Goal: Task Accomplishment & Management: Manage account settings

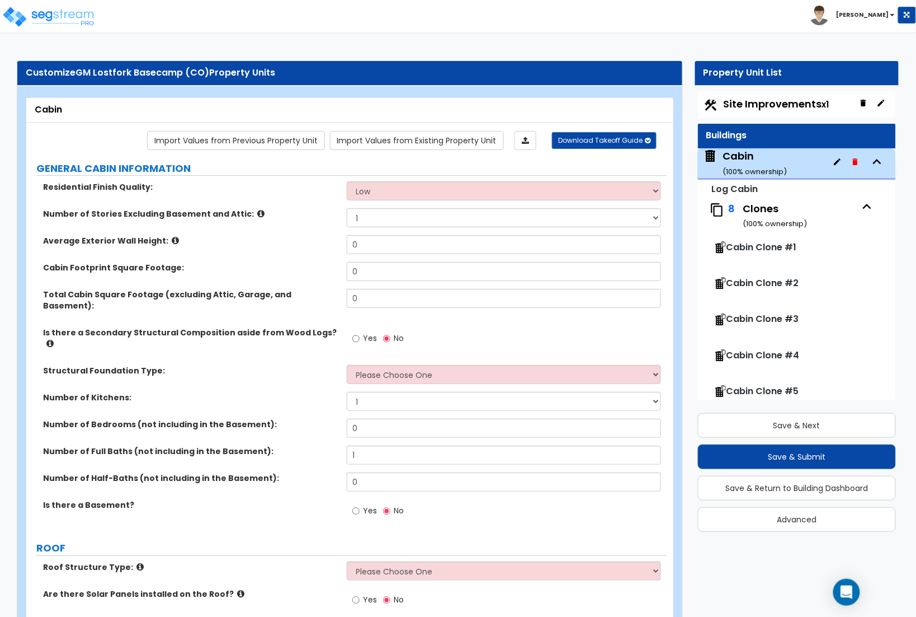
scroll to position [57, 0]
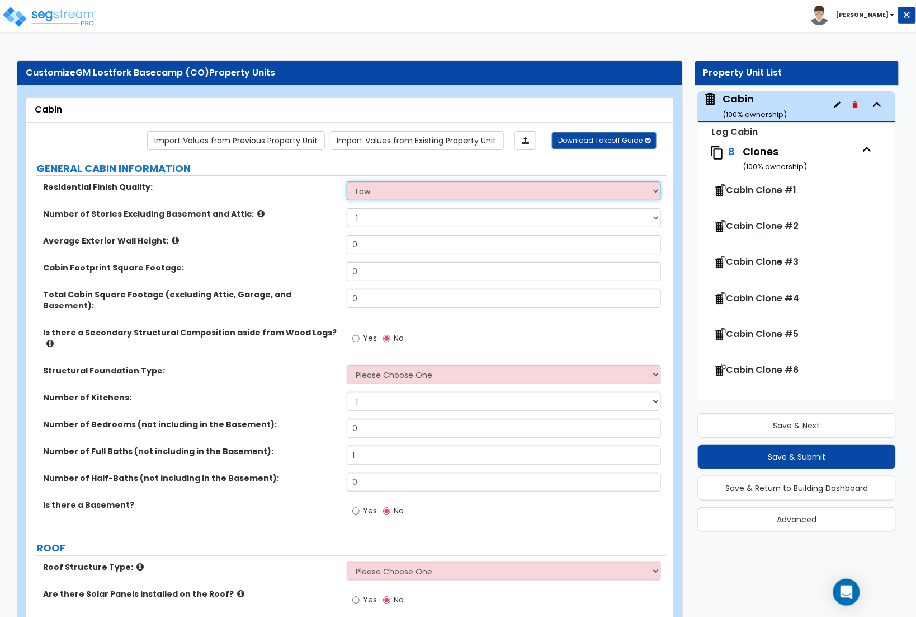
click at [375, 198] on select "Low Average High" at bounding box center [504, 190] width 315 height 19
select select "2"
click at [347, 182] on select "Low Average High" at bounding box center [504, 190] width 315 height 19
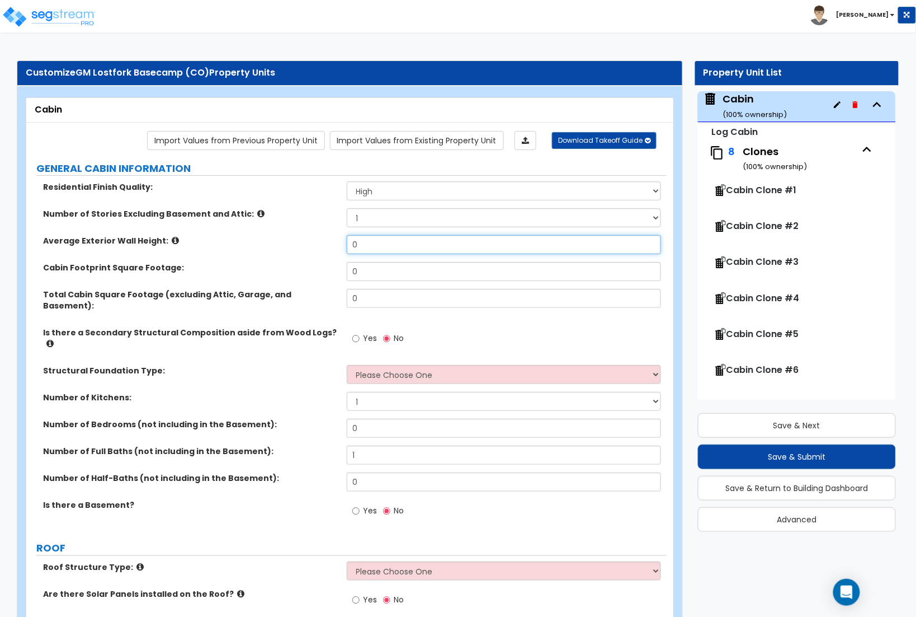
click at [366, 250] on input "0" at bounding box center [504, 244] width 315 height 19
type input "12"
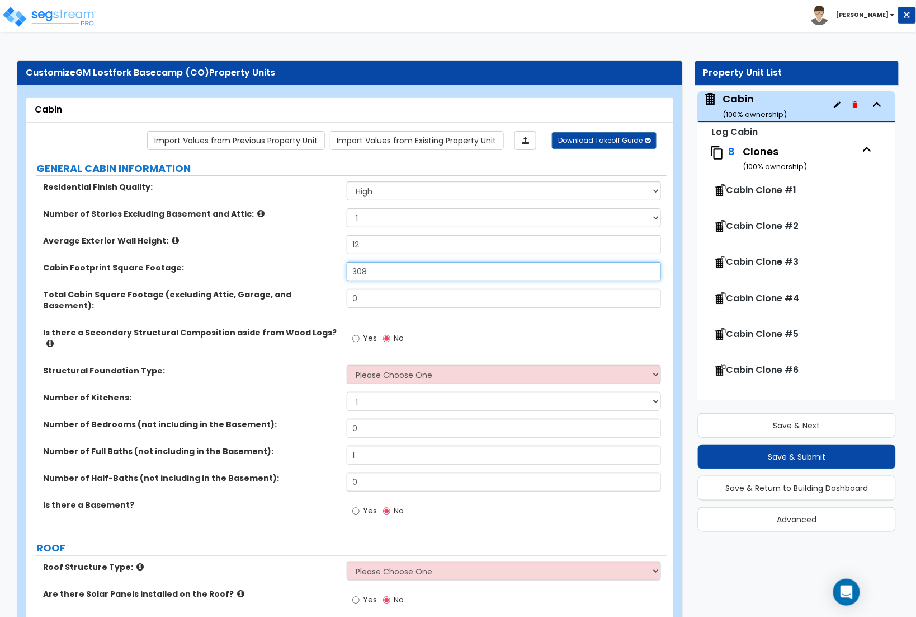
type input "308"
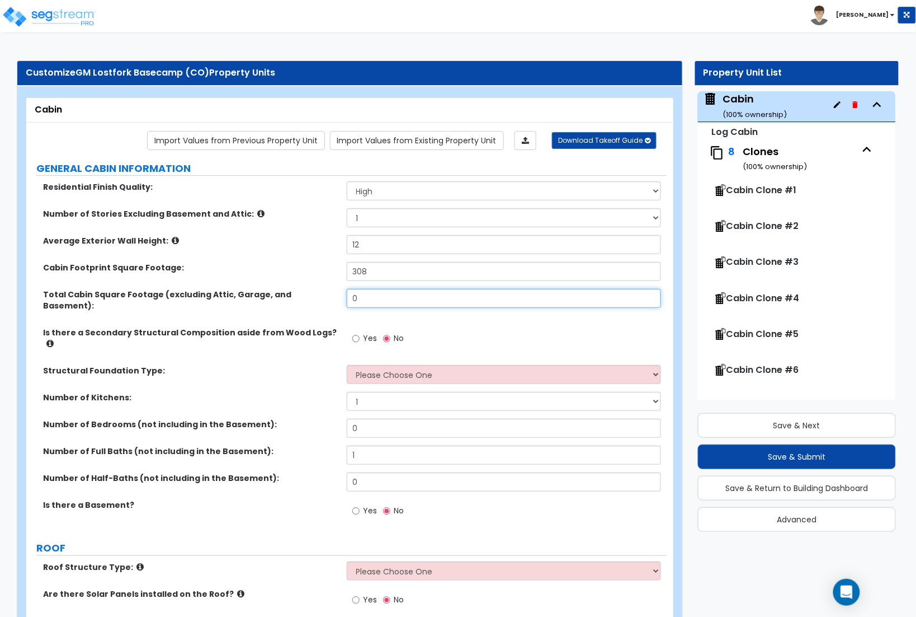
click at [397, 301] on input "0" at bounding box center [504, 298] width 315 height 19
click at [396, 301] on input "0" at bounding box center [504, 298] width 315 height 19
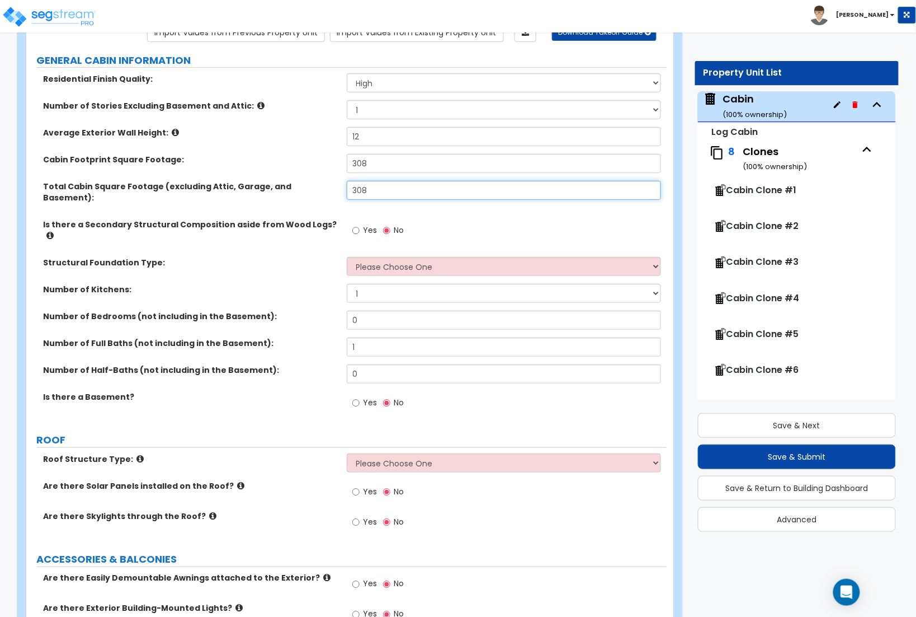
scroll to position [113, 0]
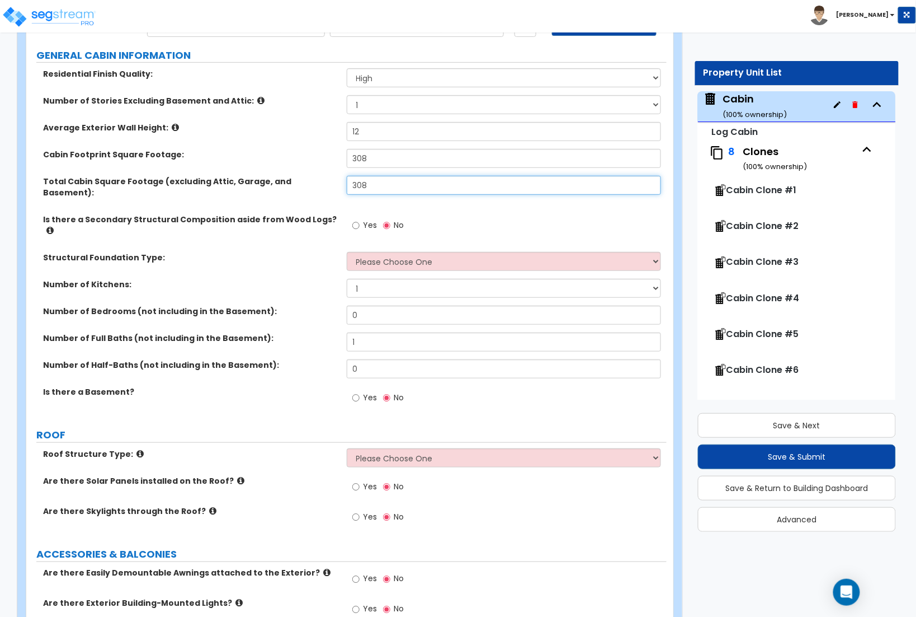
type input "308"
click at [54, 226] on icon at bounding box center [49, 230] width 7 height 8
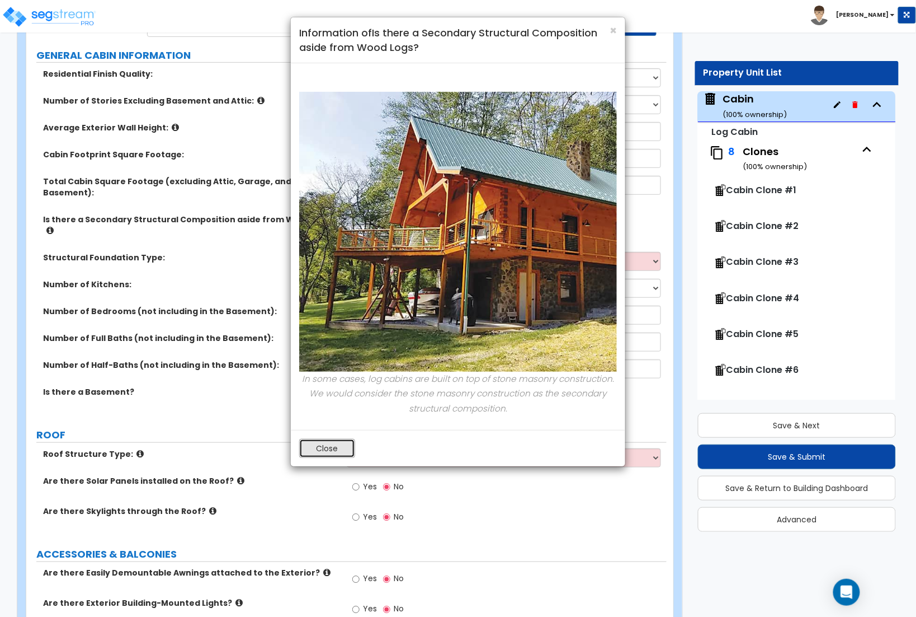
click at [331, 448] on button "Close" at bounding box center [327, 448] width 56 height 19
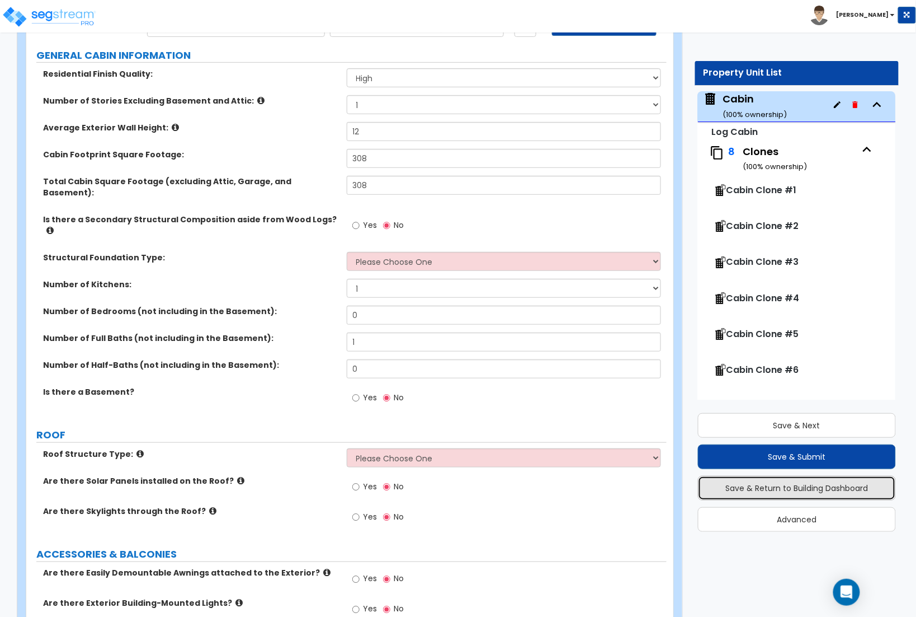
click at [807, 493] on button "Save & Return to Building Dashboard" at bounding box center [797, 488] width 199 height 25
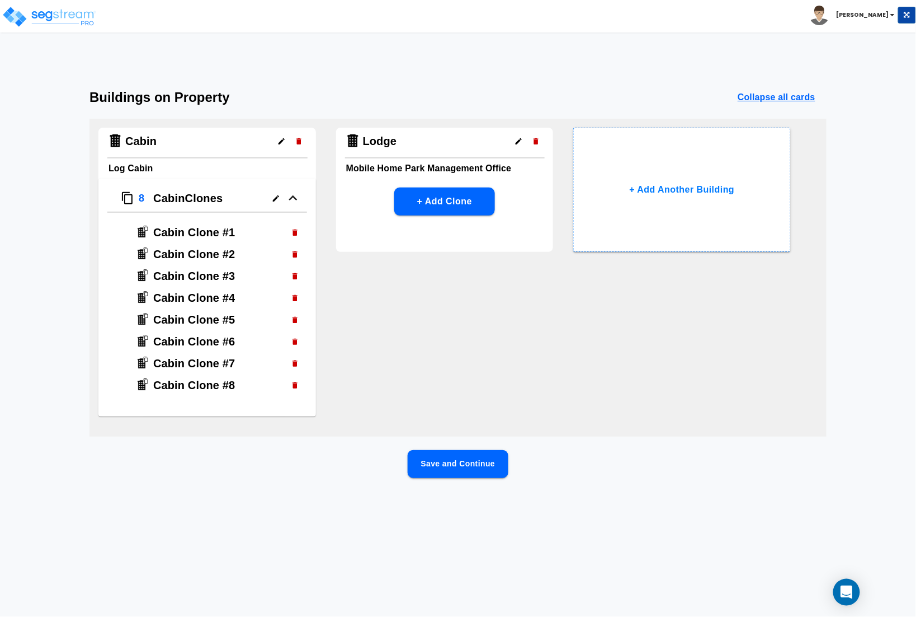
scroll to position [0, 0]
click at [274, 199] on icon "button" at bounding box center [276, 198] width 6 height 6
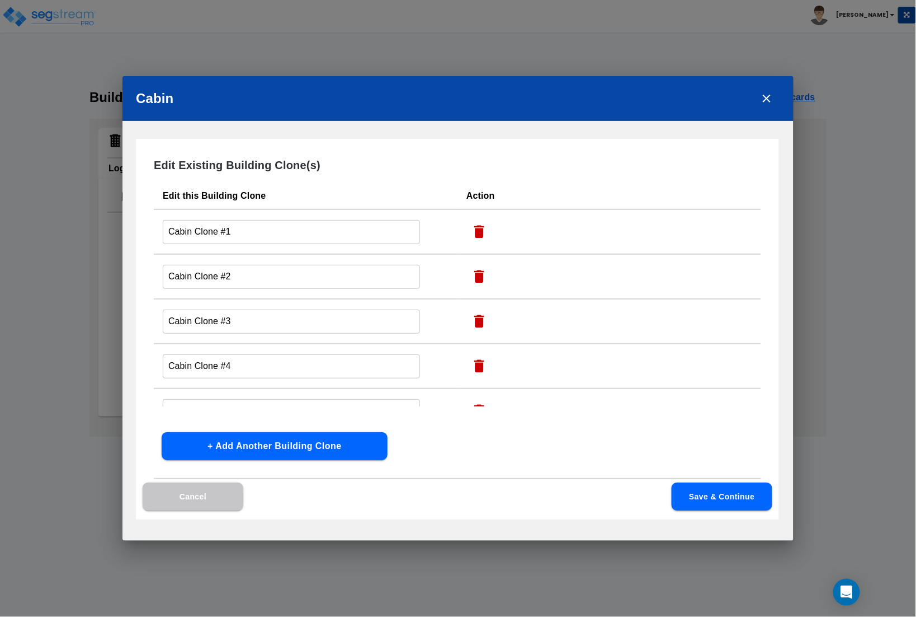
click at [766, 98] on icon "close" at bounding box center [767, 99] width 8 height 8
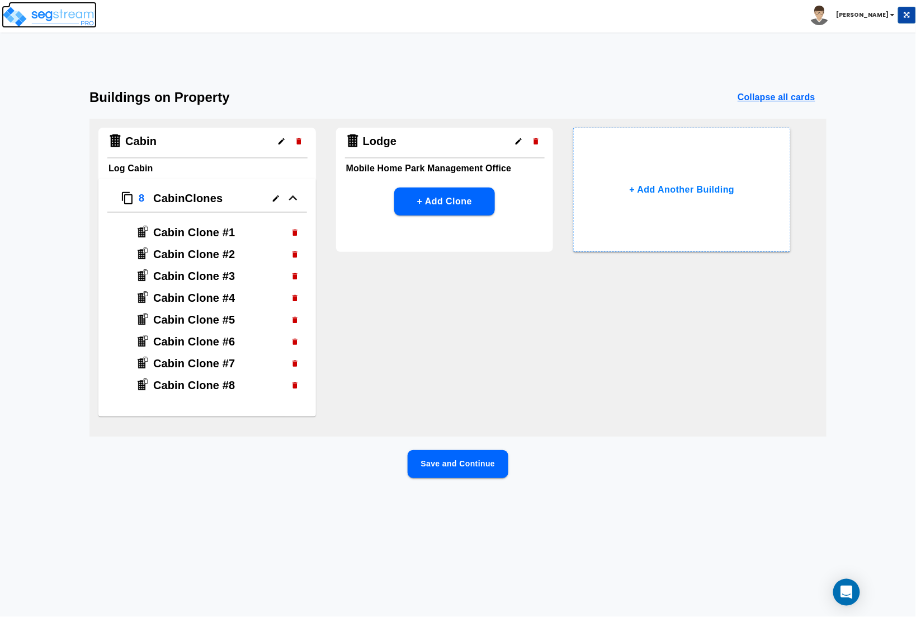
click at [68, 18] on img at bounding box center [49, 17] width 95 height 22
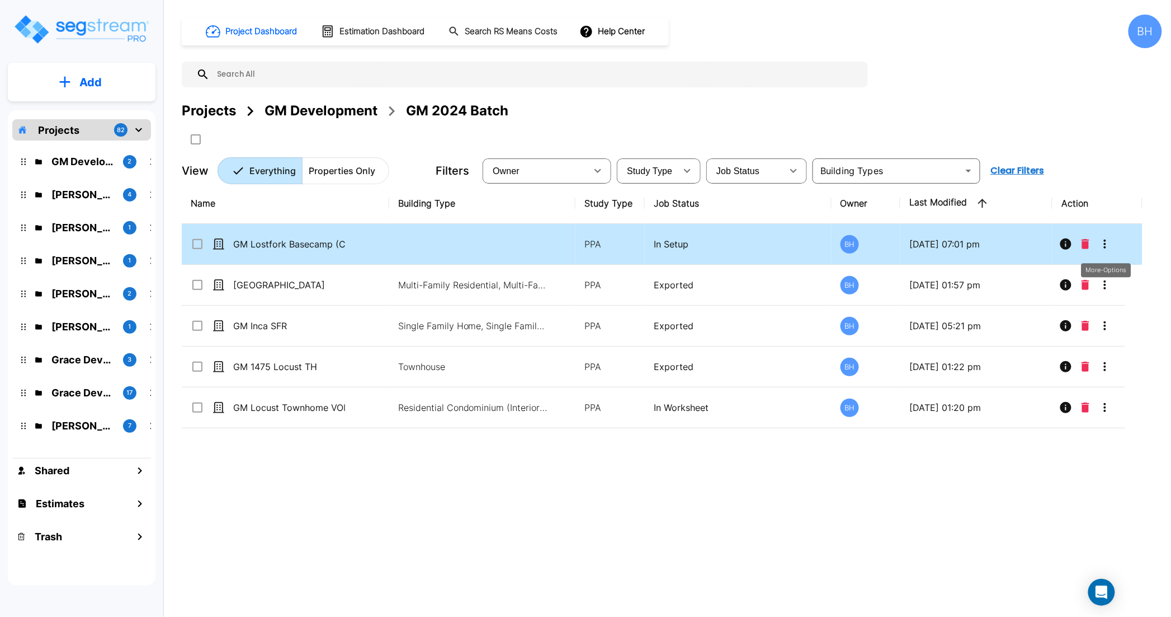
click at [916, 247] on icon "More-Options" at bounding box center [1105, 243] width 13 height 13
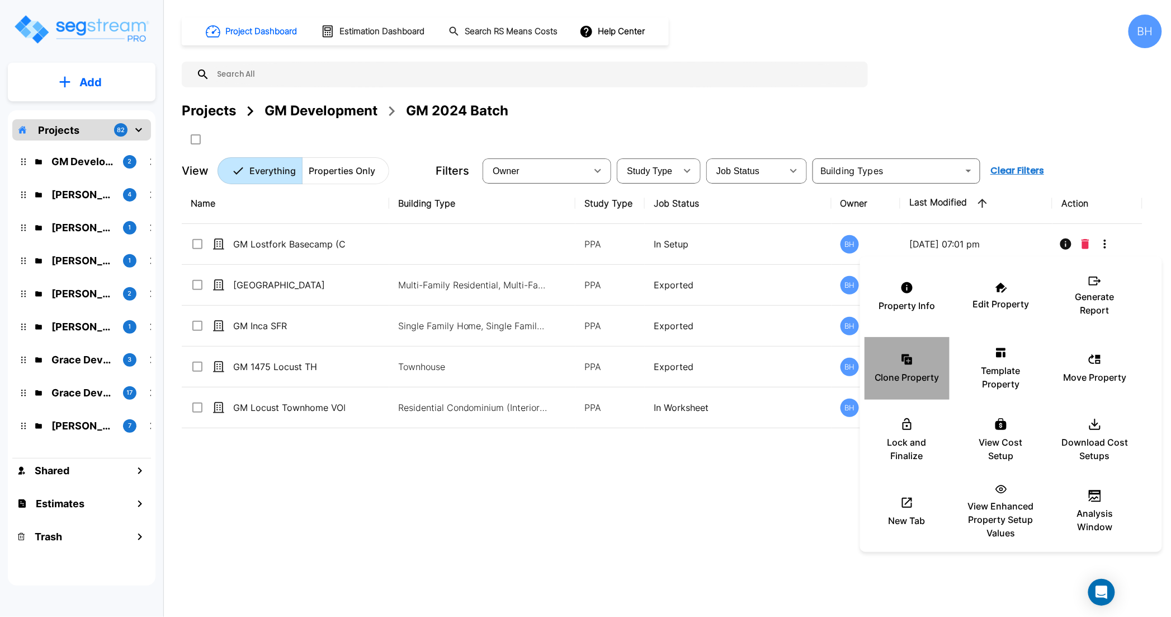
click at [907, 368] on div "Clone Property" at bounding box center [907, 368] width 67 height 56
click at [95, 32] on div at bounding box center [585, 308] width 1171 height 617
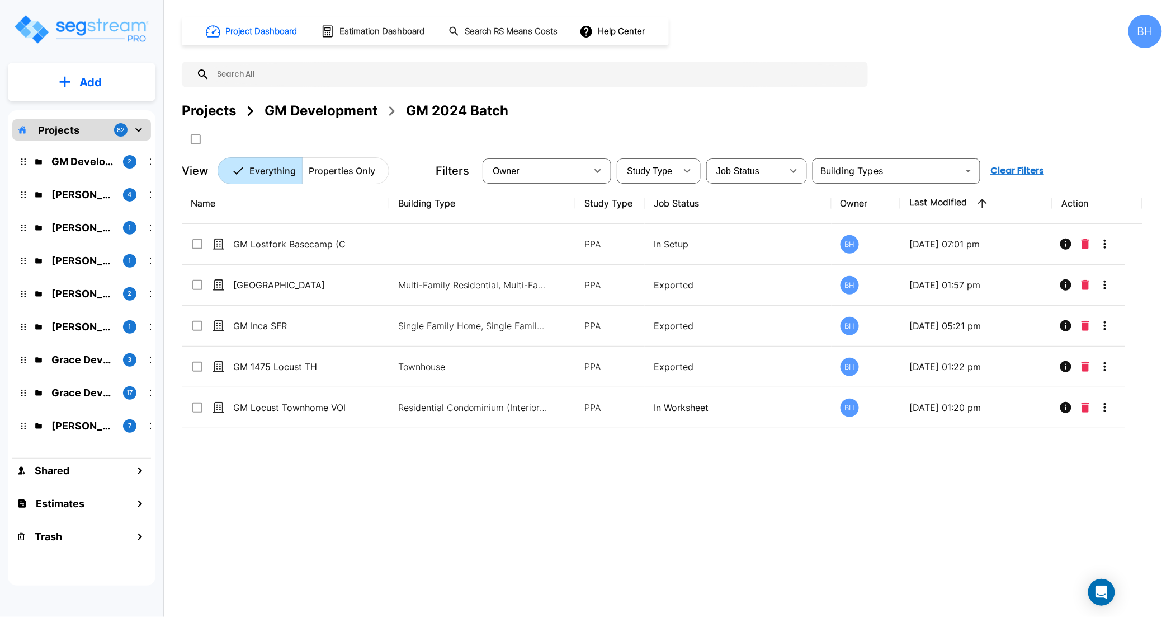
click at [96, 25] on img "mailbox folders" at bounding box center [81, 29] width 137 height 32
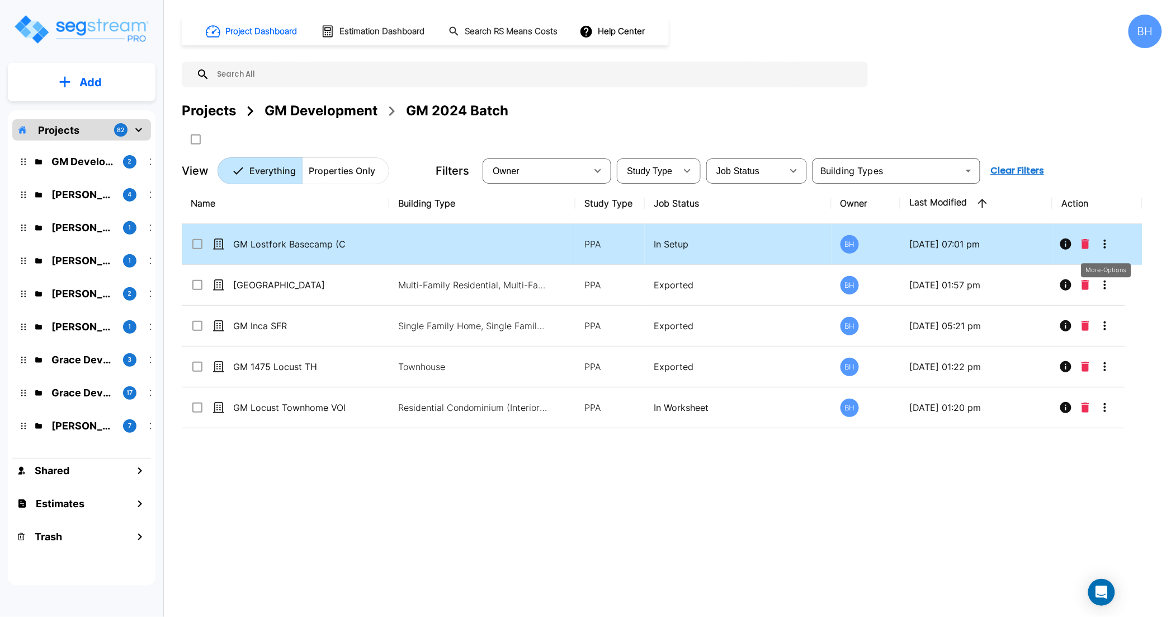
click at [1103, 245] on icon "More-Options" at bounding box center [1105, 243] width 13 height 13
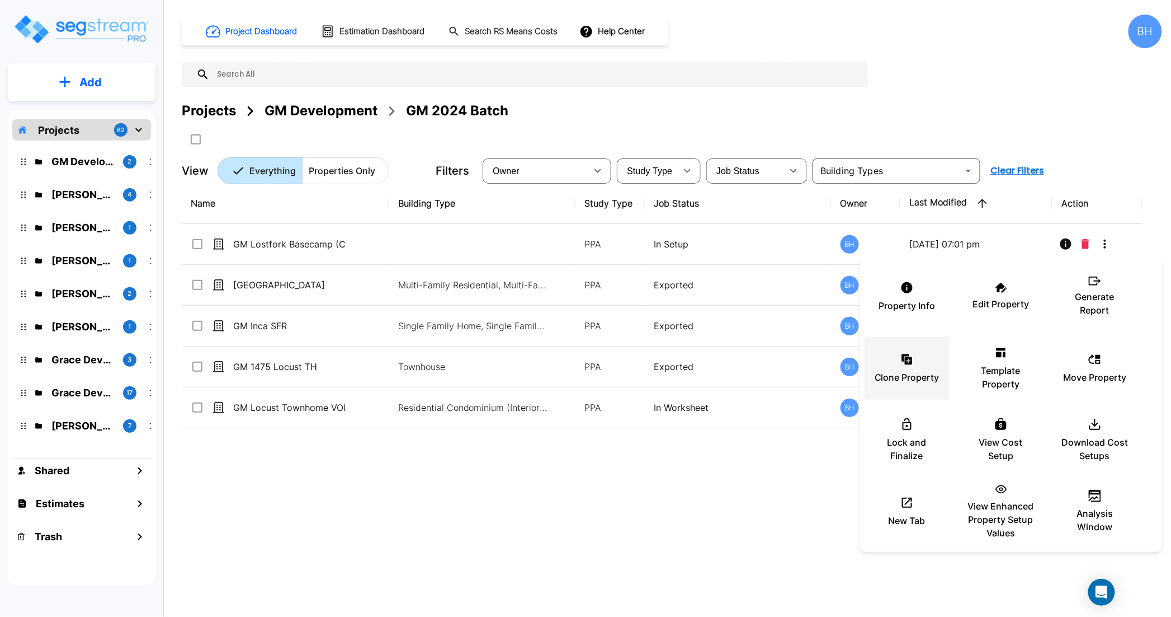
click at [911, 359] on icon at bounding box center [908, 360] width 7 height 7
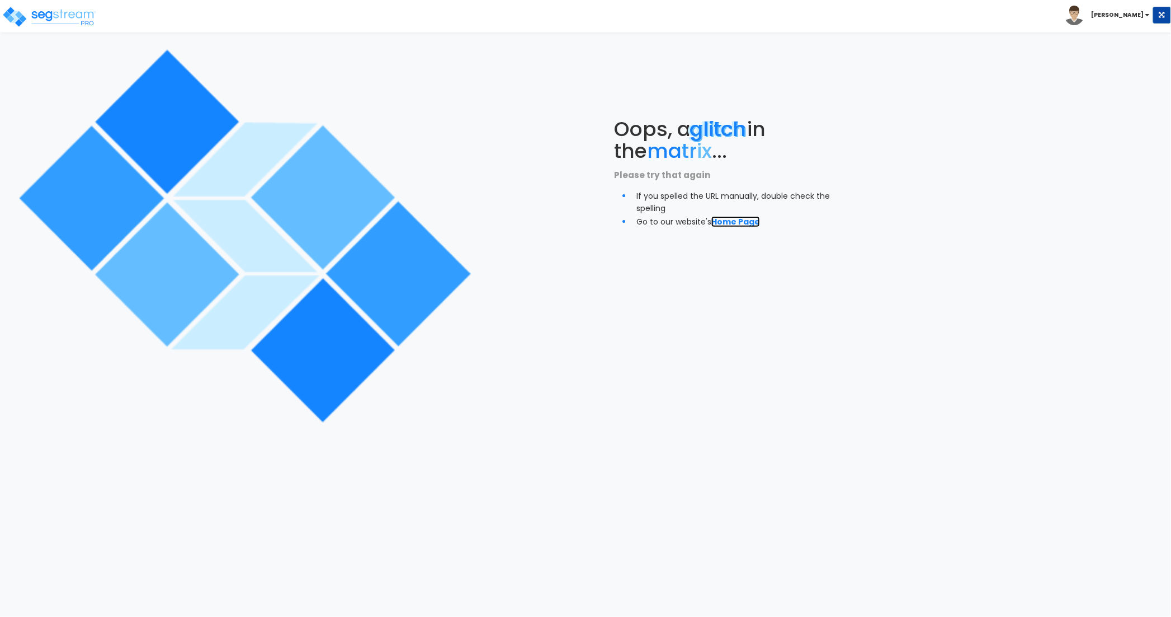
click at [739, 219] on link "Home Page" at bounding box center [736, 221] width 49 height 11
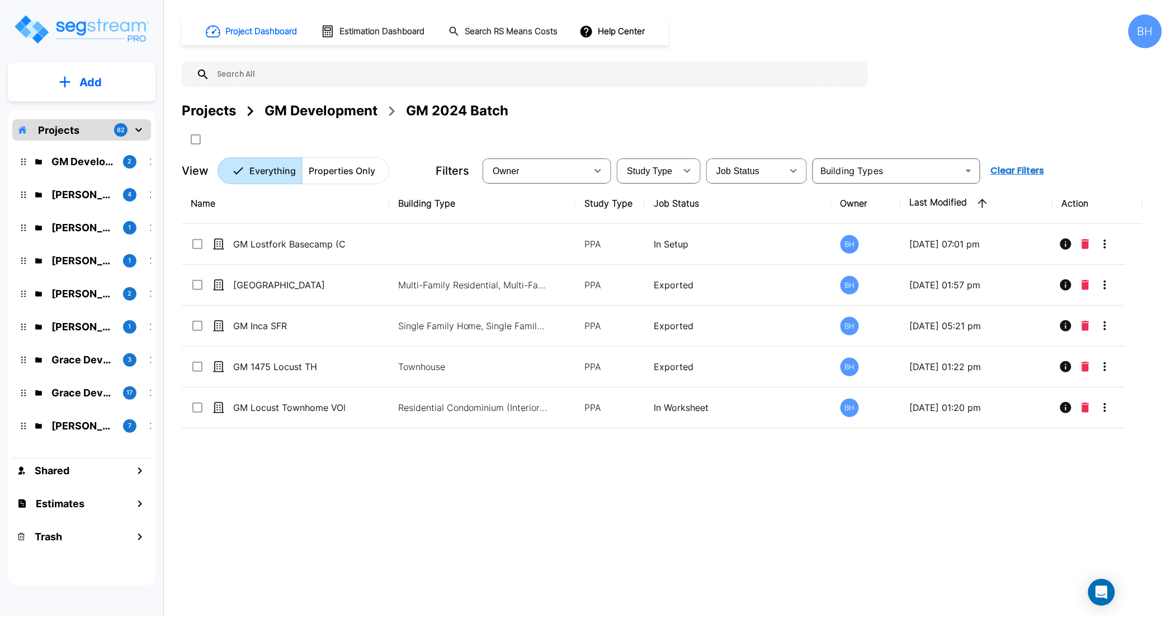
click at [124, 26] on img "mailbox folders" at bounding box center [81, 29] width 137 height 32
